Goal: Task Accomplishment & Management: Manage account settings

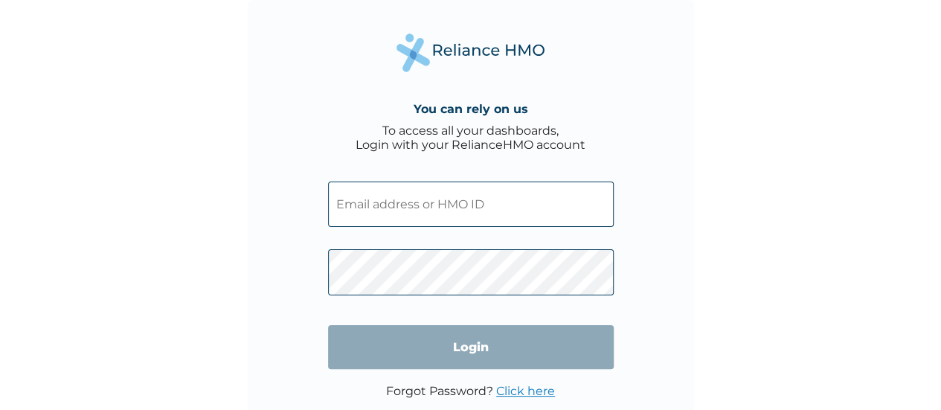
click at [402, 214] on input "text" at bounding box center [471, 204] width 286 height 45
click at [514, 202] on input "text" at bounding box center [471, 204] width 286 height 45
type input "charlesosaka@fincra.com"
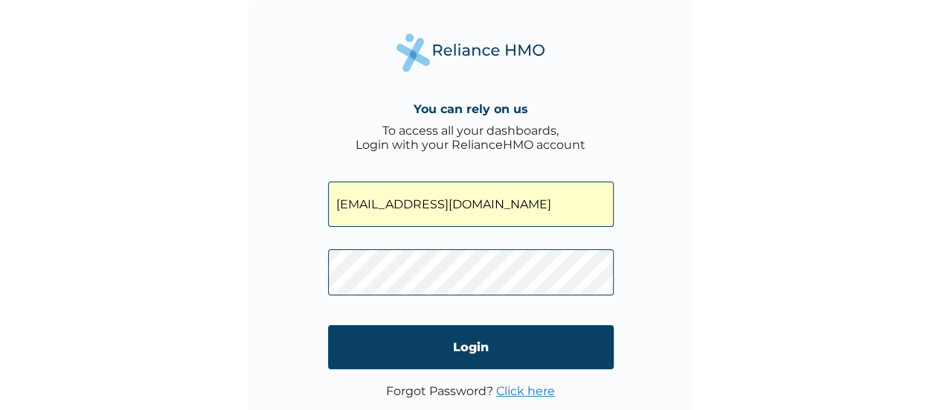
click at [531, 209] on input "charlesosaka@fincra.com" at bounding box center [471, 204] width 286 height 45
drag, startPoint x: 499, startPoint y: 208, endPoint x: 301, endPoint y: 194, distance: 198.4
click at [301, 194] on div "You can rely on us To access all your dashboards, Login with your RelianceHMO a…" at bounding box center [471, 223] width 446 height 446
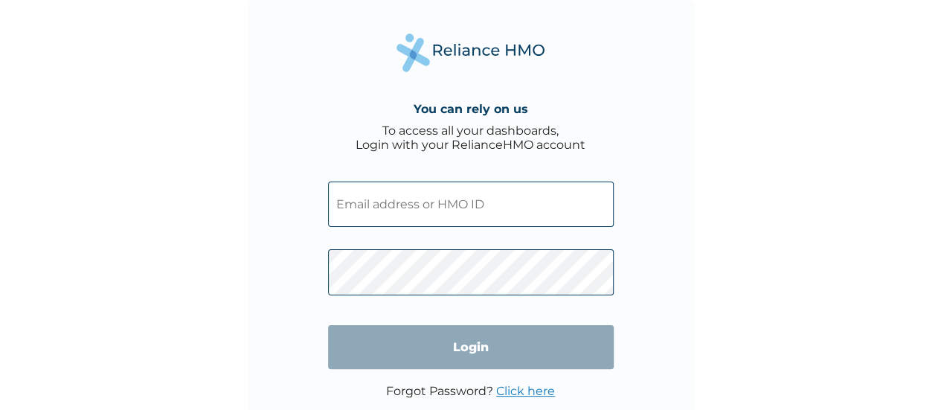
paste input "FNG/10009/A"
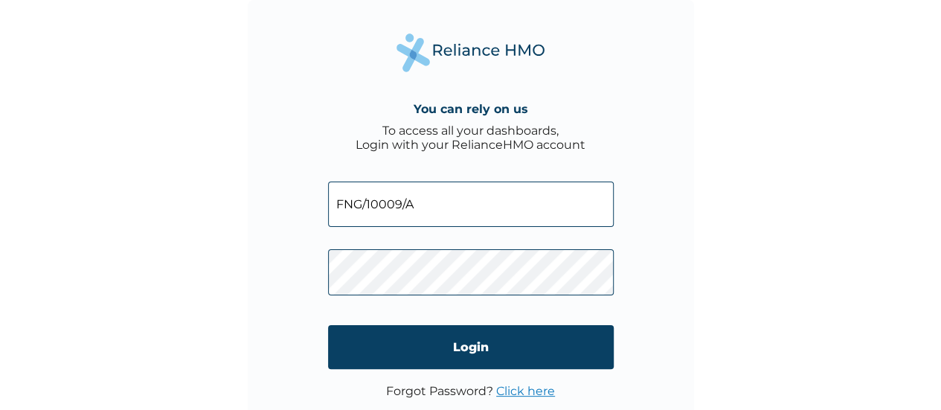
type input "FNG/10009/A"
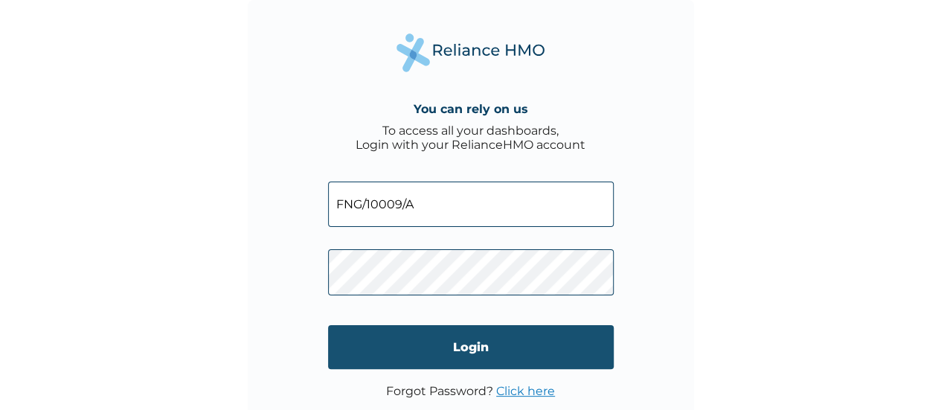
click at [394, 361] on input "Login" at bounding box center [471, 347] width 286 height 44
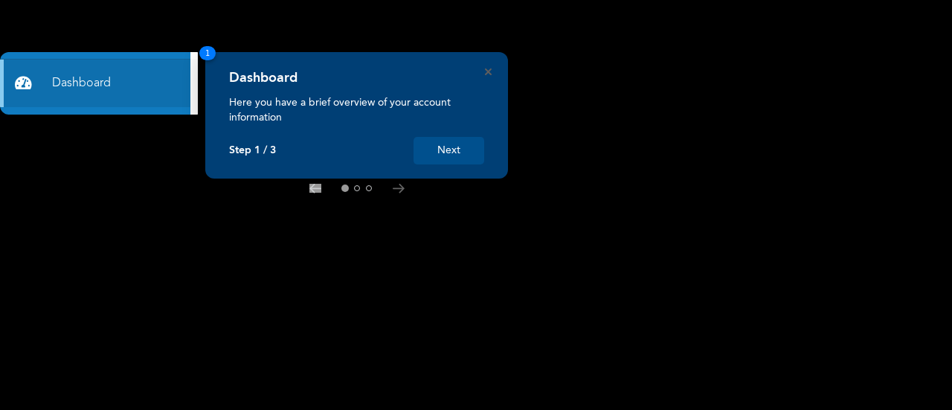
click at [446, 157] on button "Next" at bounding box center [449, 151] width 71 height 28
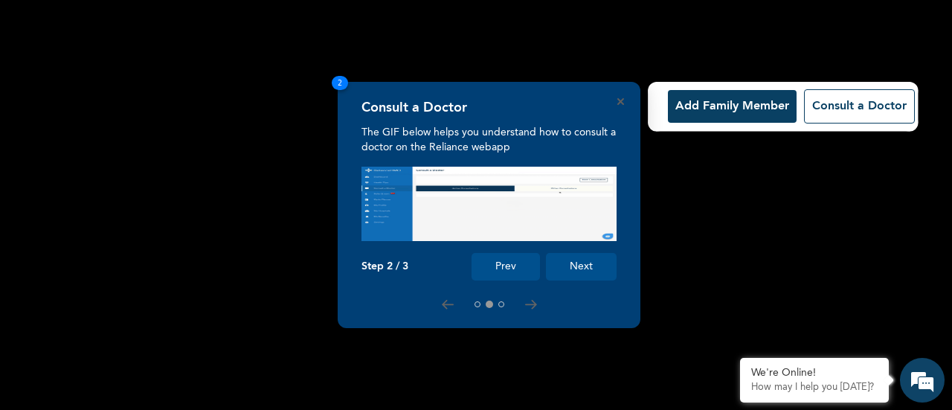
drag, startPoint x: 807, startPoint y: 109, endPoint x: 875, endPoint y: 126, distance: 69.8
click at [875, 126] on div "Add Family Member Consult a Doctor" at bounding box center [571, 106] width 732 height 64
click at [720, 106] on button "Add Family Member" at bounding box center [732, 106] width 129 height 33
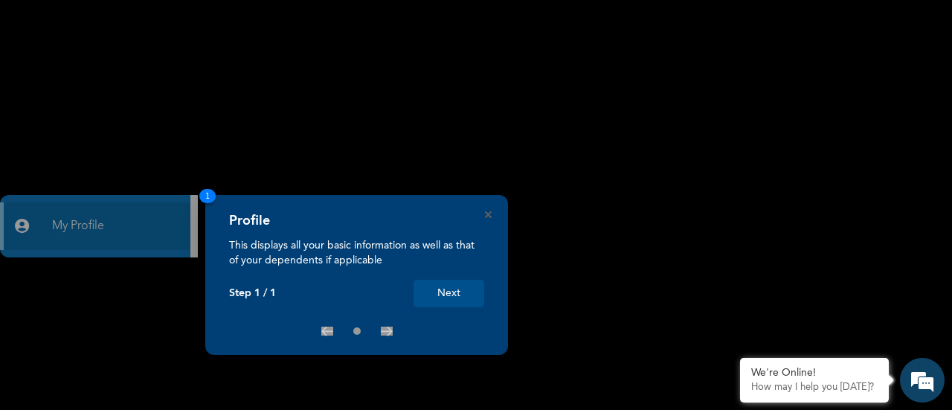
click at [454, 289] on button "Next" at bounding box center [449, 294] width 71 height 28
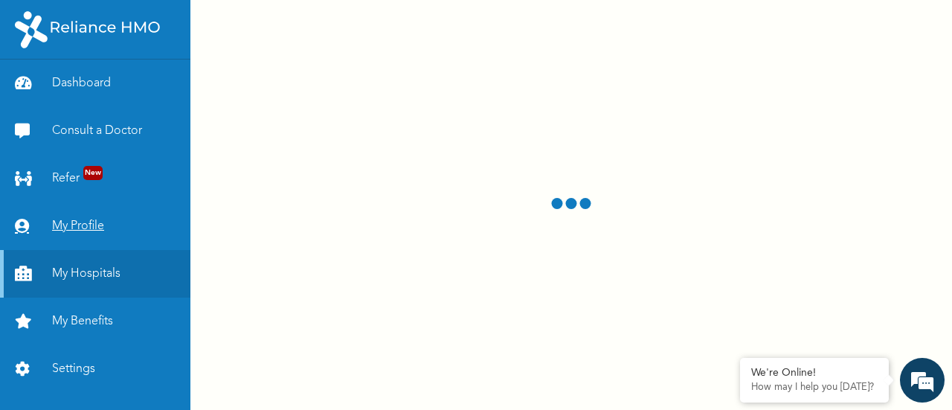
click at [84, 231] on link "My Profile" at bounding box center [95, 226] width 190 height 48
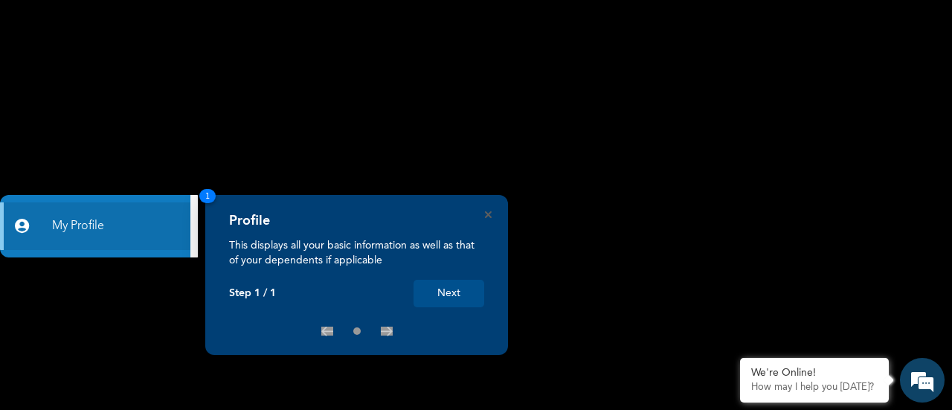
click at [464, 300] on button "Next" at bounding box center [449, 294] width 71 height 28
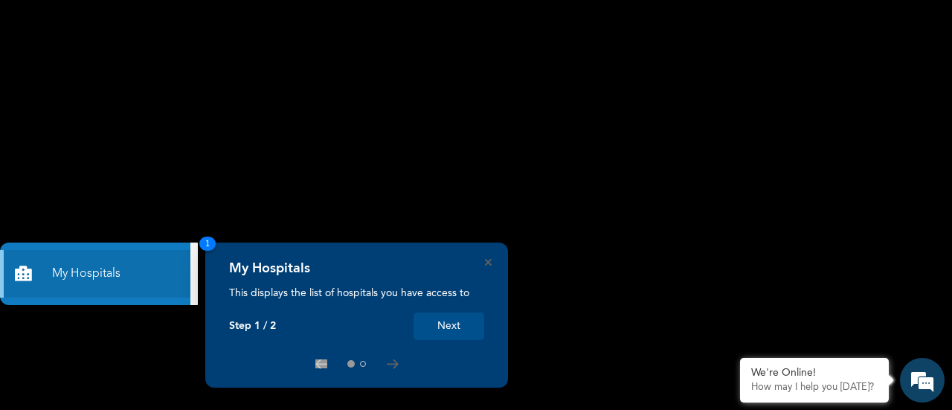
click at [385, 364] on div at bounding box center [356, 364] width 255 height 12
click at [391, 367] on icon at bounding box center [393, 364] width 12 height 10
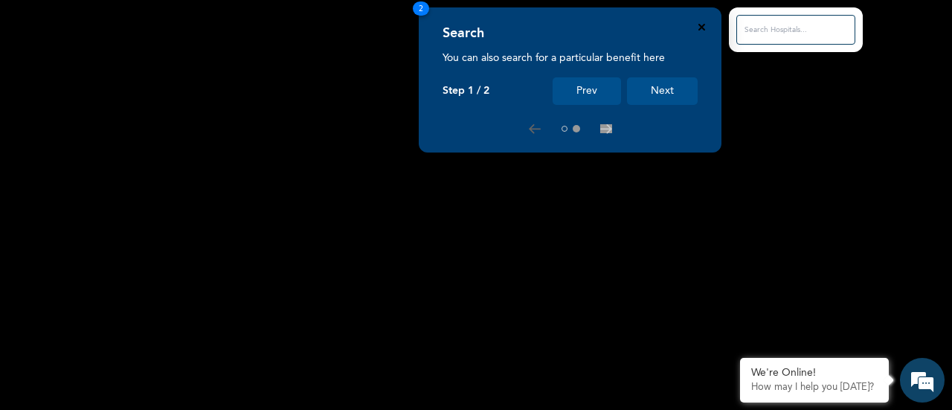
click at [699, 29] on icon "Close" at bounding box center [702, 27] width 7 height 7
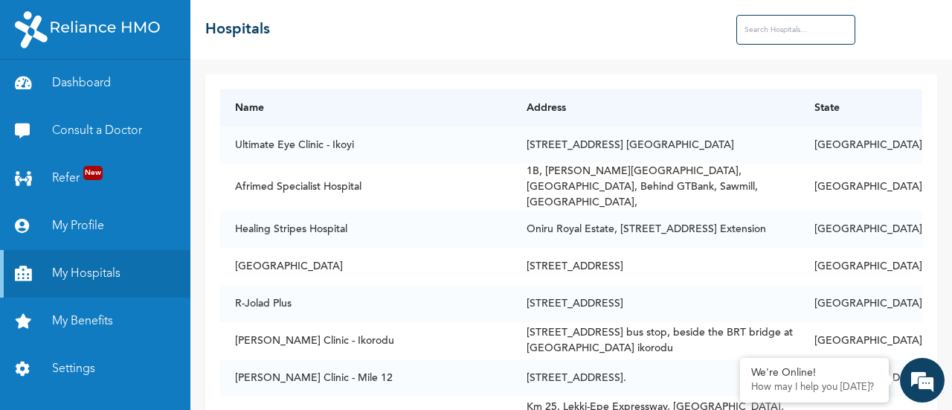
click at [786, 33] on input "text" at bounding box center [796, 30] width 119 height 30
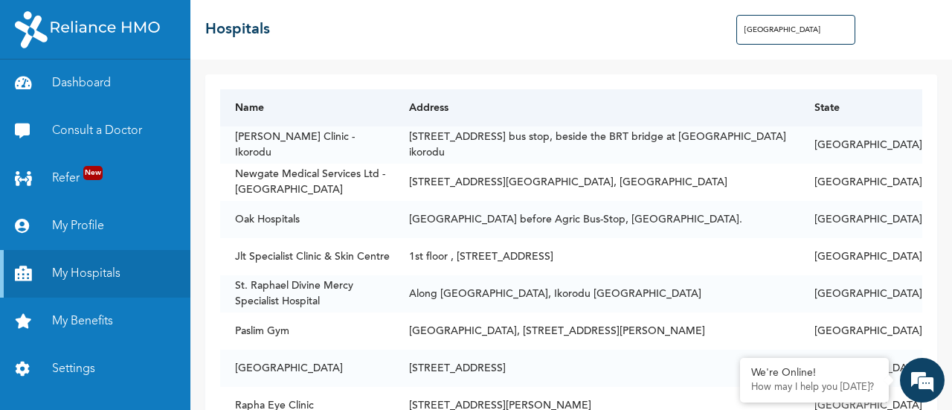
type input "[GEOGRAPHIC_DATA]"
